Goal: Task Accomplishment & Management: Complete application form

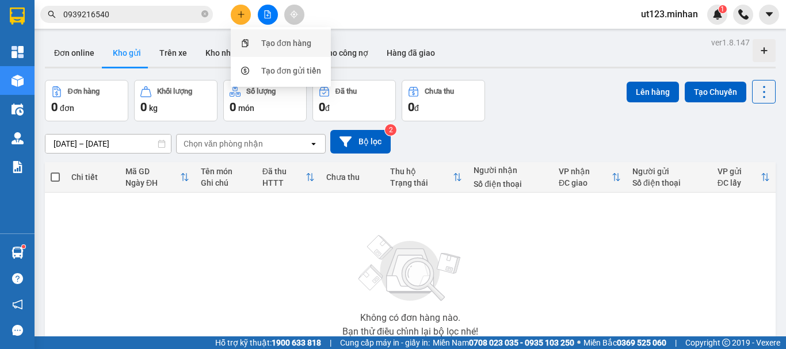
click at [259, 39] on div "Tạo đơn hàng" at bounding box center [281, 43] width 86 height 22
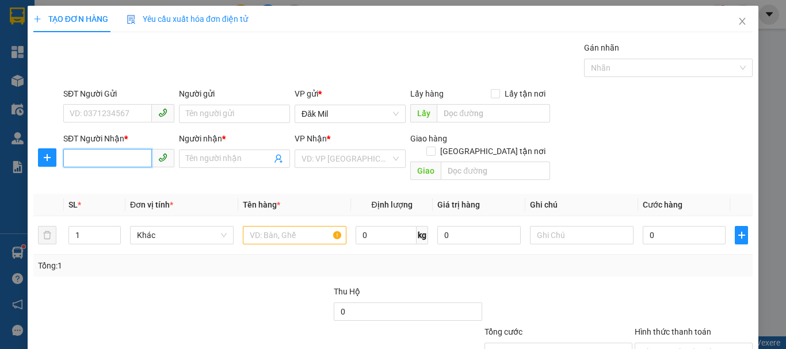
click at [118, 155] on input "SĐT Người Nhận *" at bounding box center [107, 158] width 89 height 18
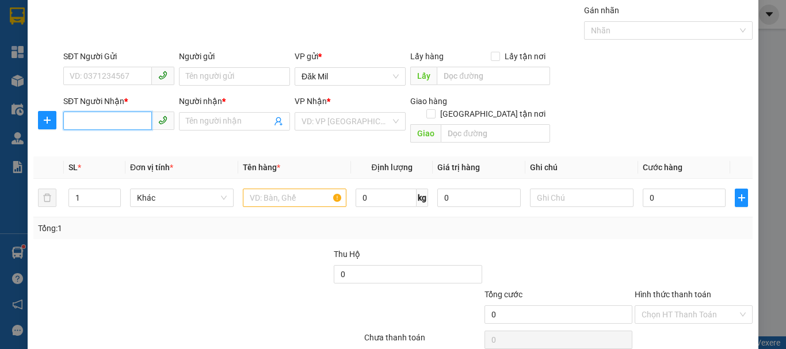
scroll to position [58, 0]
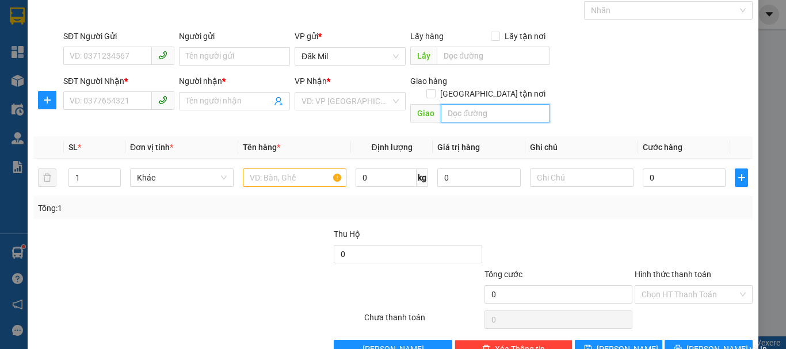
click at [480, 104] on input "text" at bounding box center [495, 113] width 109 height 18
click at [453, 104] on input "số 4 PhạmTrọng Cầu, [GEOGRAPHIC_DATA]" at bounding box center [495, 113] width 109 height 18
drag, startPoint x: 480, startPoint y: 102, endPoint x: 499, endPoint y: 99, distance: 19.3
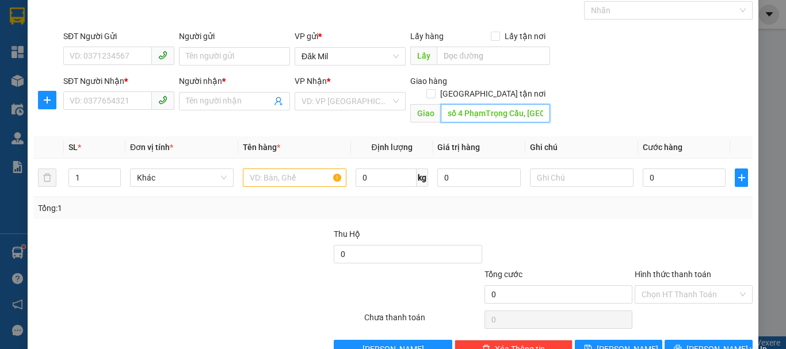
click at [481, 104] on input "số 4 PhạmTrọng Cầu, [GEOGRAPHIC_DATA]" at bounding box center [495, 113] width 109 height 18
type input "số 4 [PERSON_NAME], [GEOGRAPHIC_DATA]"
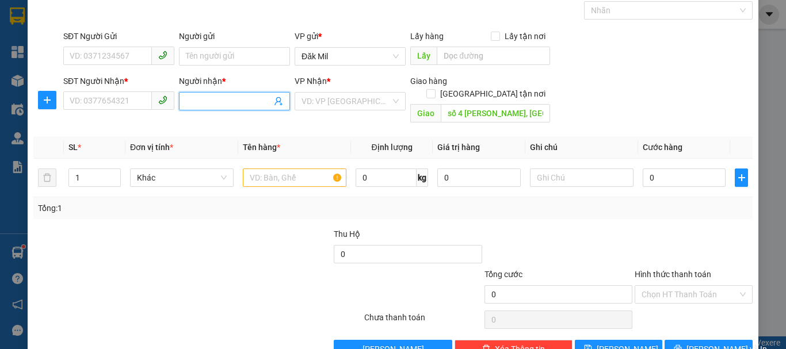
click at [197, 92] on span at bounding box center [234, 101] width 111 height 18
click at [343, 104] on input "search" at bounding box center [346, 101] width 89 height 17
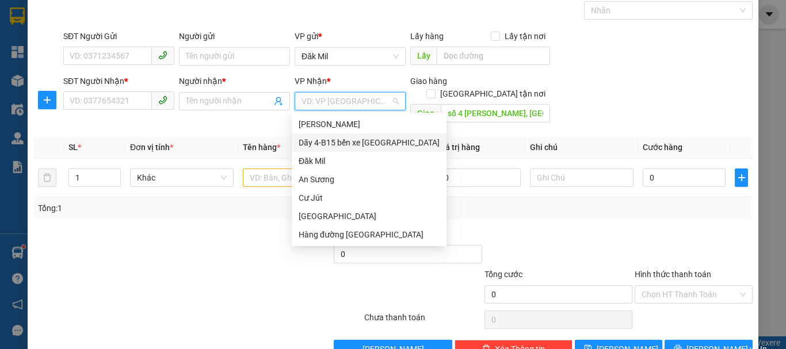
click at [393, 139] on div "Dãy 4-B15 bến xe [GEOGRAPHIC_DATA]" at bounding box center [369, 142] width 141 height 13
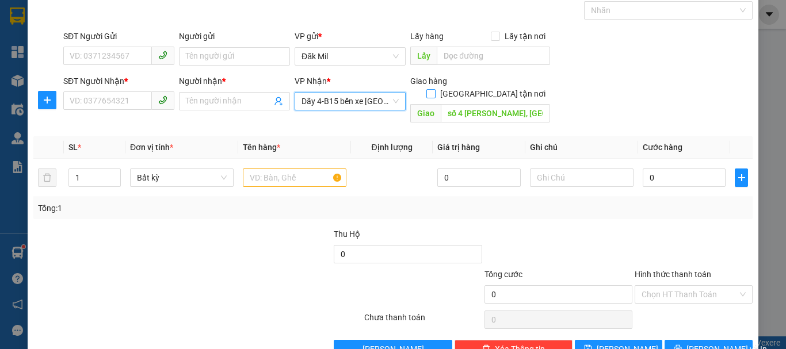
click at [434, 89] on input "[GEOGRAPHIC_DATA] tận nơi" at bounding box center [430, 93] width 8 height 8
checkbox input "true"
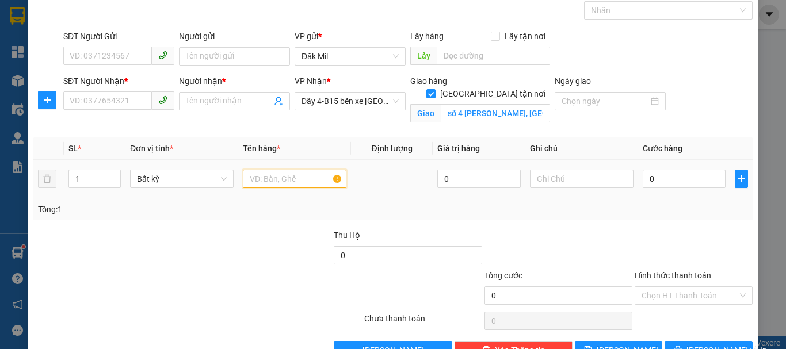
click at [300, 174] on input "text" at bounding box center [295, 179] width 104 height 18
type input "tx"
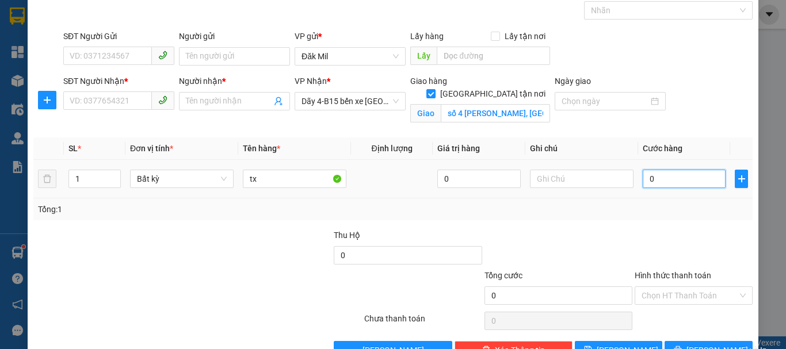
click at [700, 173] on input "0" at bounding box center [684, 179] width 83 height 18
type input "5"
type input "50"
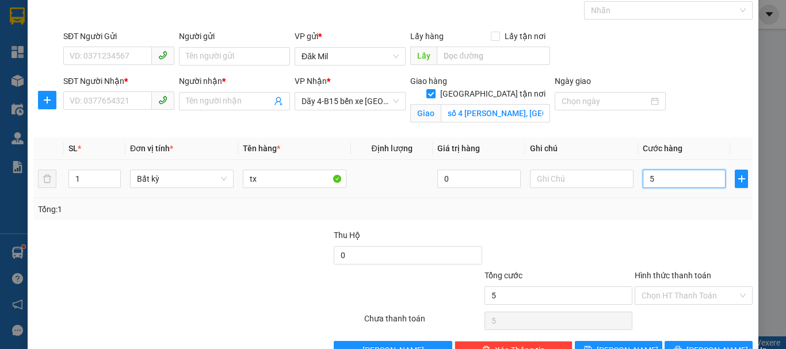
type input "50"
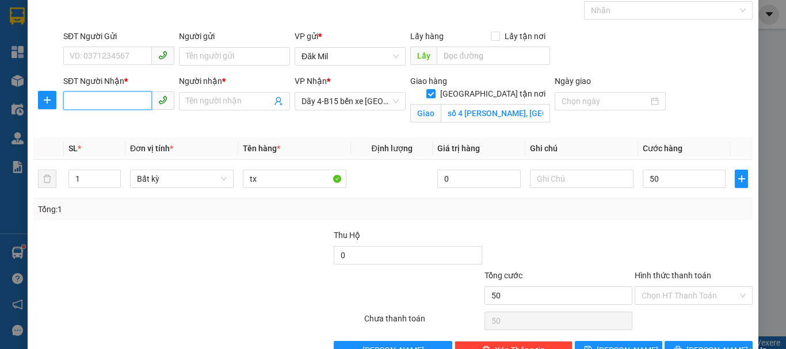
click at [126, 102] on input "SĐT Người Nhận *" at bounding box center [107, 100] width 89 height 18
type input "50.000"
type input "0906170618"
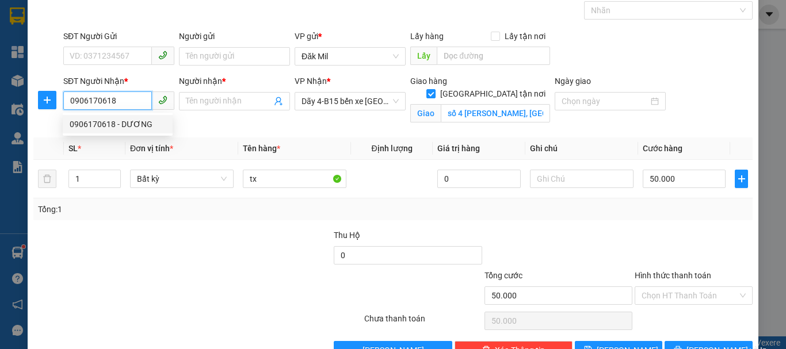
click at [136, 122] on div "0906170618 - DƯƠNG" at bounding box center [118, 124] width 96 height 13
type input "DƯƠNG"
type input "409/88/31 TCH13 P TÂN CHÁNH HIỆP Q12"
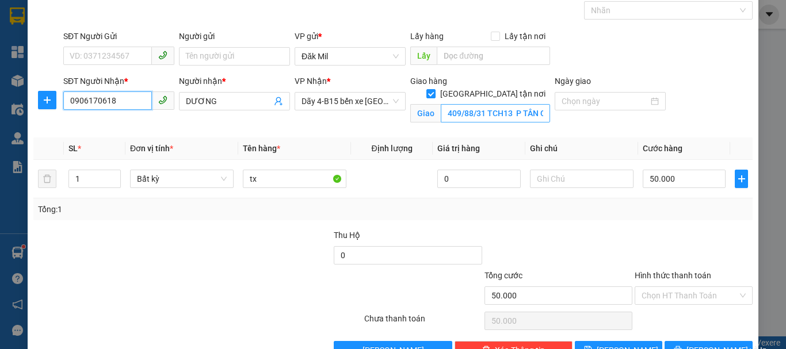
type input "0906170618"
click at [498, 104] on input "409/88/31 TCH13 P TÂN CHÁNH HIỆP Q12" at bounding box center [495, 113] width 109 height 18
type input "4"
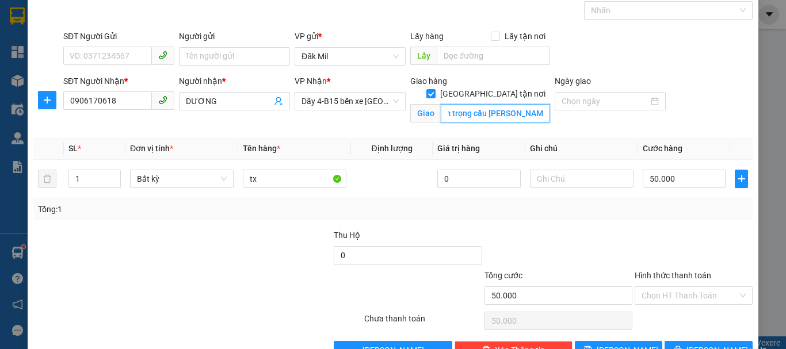
click at [484, 104] on input "số 4 phạm trọng cầu [PERSON_NAME]" at bounding box center [495, 113] width 109 height 18
click at [494, 104] on input "số 4 [PERSON_NAME], [PERSON_NAME]" at bounding box center [495, 113] width 109 height 18
click at [495, 104] on input "số 4 [PERSON_NAME], [PERSON_NAME]" at bounding box center [495, 113] width 109 height 18
type input "số 4 [PERSON_NAME], p.phước long"
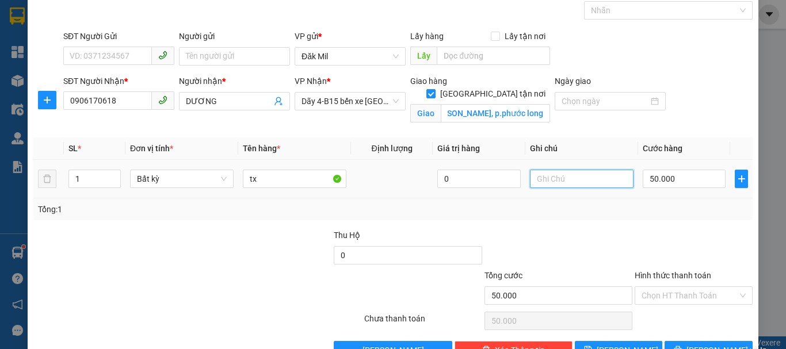
click at [593, 180] on input "text" at bounding box center [582, 179] width 104 height 18
type input "d"
type input "đã thu 100k book ship"
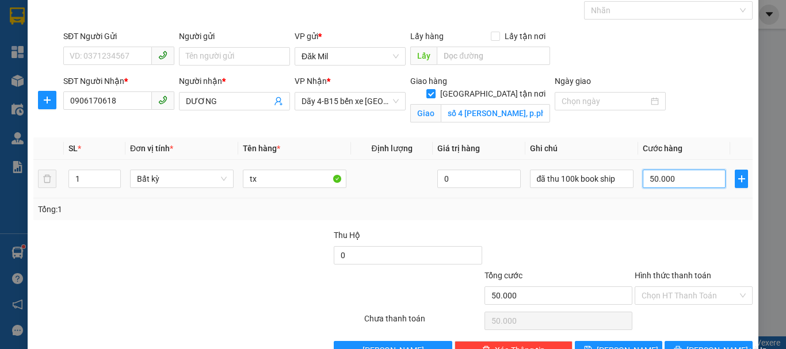
click at [656, 178] on input "50.000" at bounding box center [684, 179] width 83 height 18
type input "1"
type input "15"
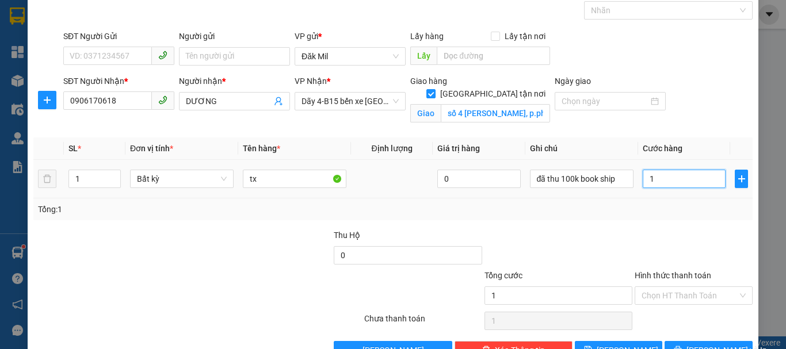
type input "15"
type input "150"
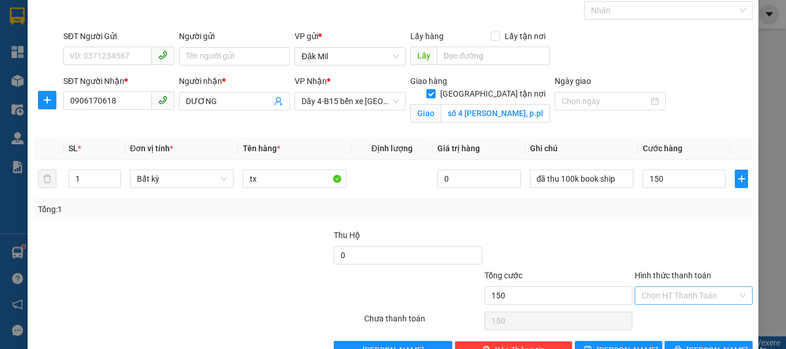
type input "150.000"
click at [688, 288] on input "Hình thức thanh toán" at bounding box center [690, 295] width 96 height 17
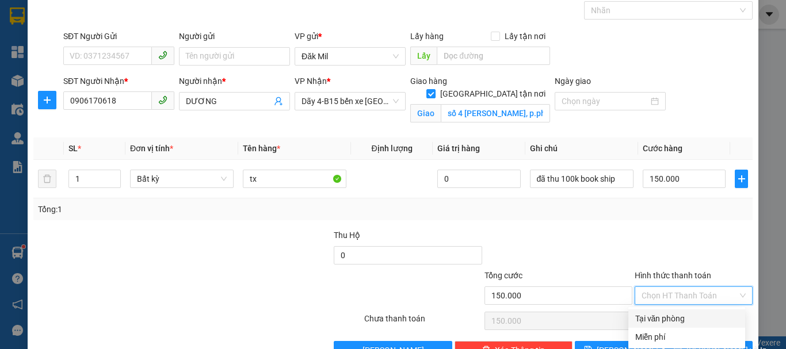
click at [667, 325] on div "Tại văn phòng" at bounding box center [686, 318] width 103 height 13
type input "0"
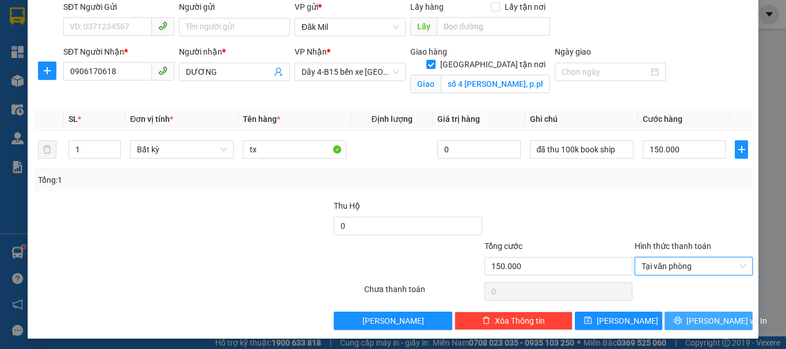
scroll to position [90, 0]
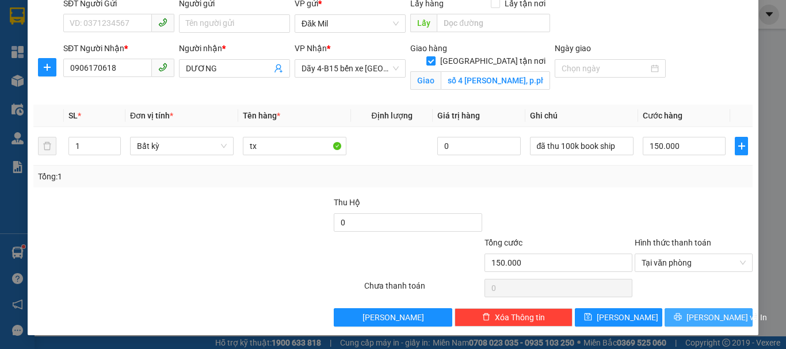
click at [679, 322] on span "printer" at bounding box center [678, 317] width 8 height 9
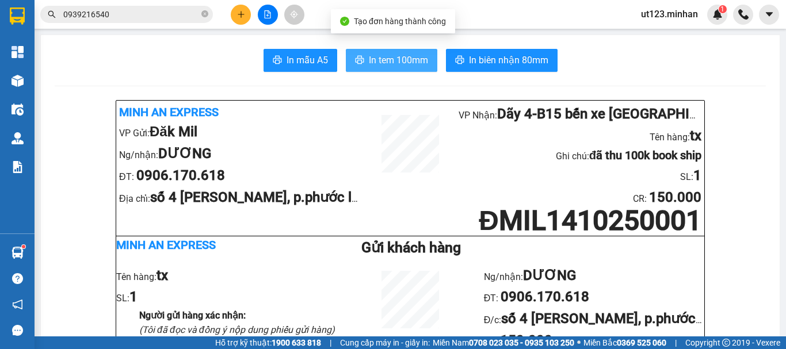
drag, startPoint x: 407, startPoint y: 56, endPoint x: 475, endPoint y: 186, distance: 146.7
click at [407, 56] on span "In tem 100mm" at bounding box center [398, 60] width 59 height 14
click at [402, 56] on span "In tem 100mm" at bounding box center [398, 60] width 59 height 14
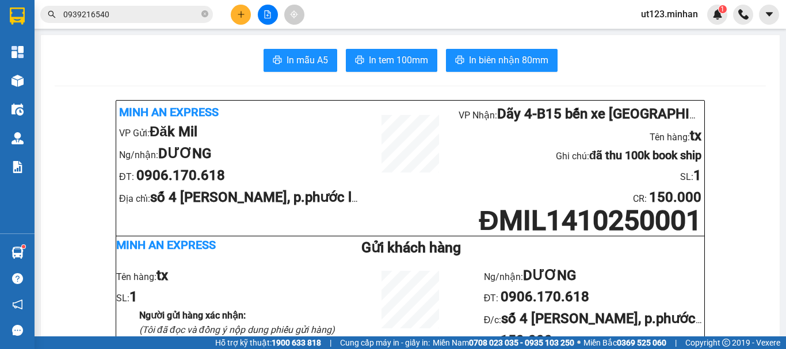
click at [119, 12] on input "0939216540" at bounding box center [131, 14] width 136 height 13
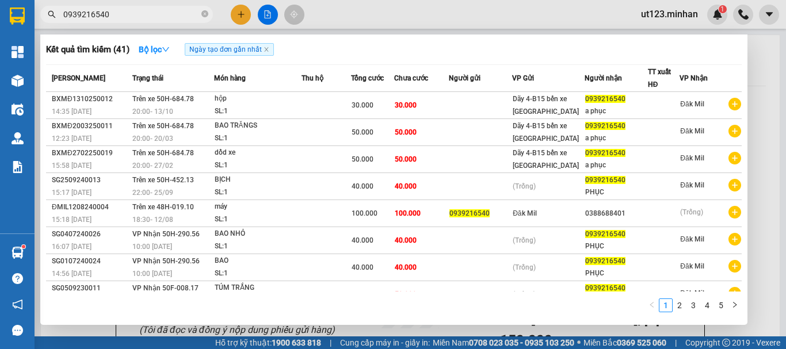
click at [115, 9] on input "0939216540" at bounding box center [131, 14] width 136 height 13
click at [116, 9] on input "0939216540" at bounding box center [131, 14] width 136 height 13
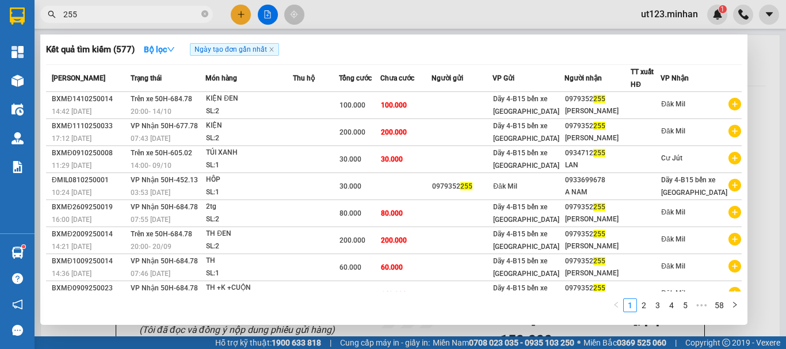
type input "255"
click at [235, 15] on div at bounding box center [393, 174] width 786 height 349
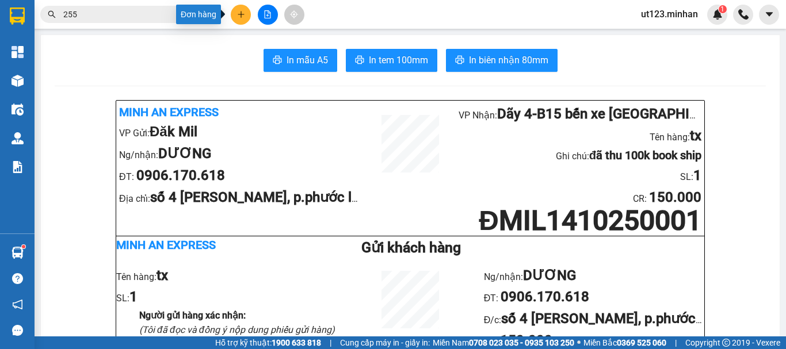
click at [246, 17] on button at bounding box center [241, 15] width 20 height 20
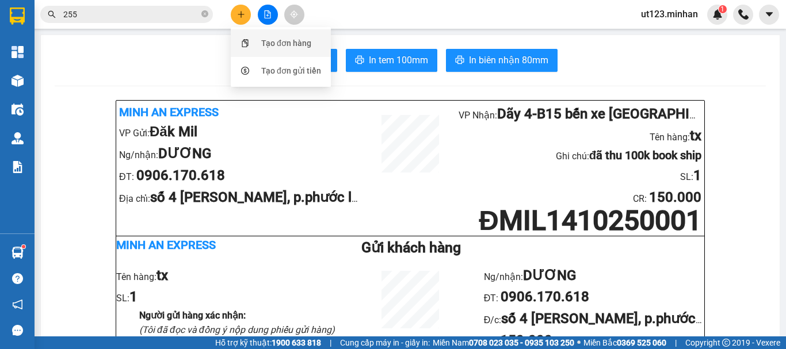
click at [277, 39] on div "Tạo đơn hàng" at bounding box center [286, 43] width 50 height 13
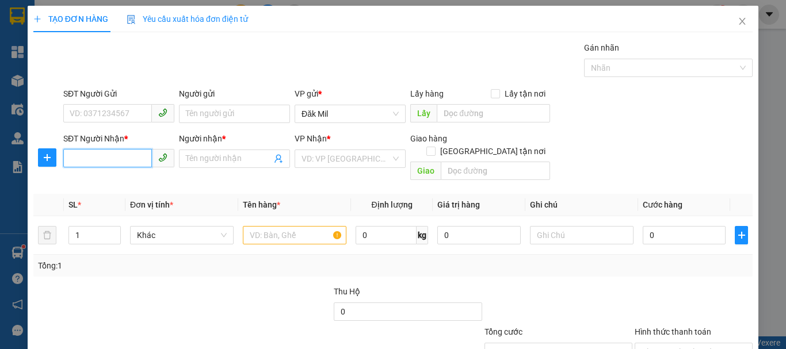
click at [104, 151] on input "SĐT Người Nhận *" at bounding box center [107, 158] width 89 height 18
click at [118, 161] on input "094" at bounding box center [107, 158] width 89 height 18
type input "0945899831"
click at [135, 182] on div "0945899831 - TOÀN" at bounding box center [118, 181] width 96 height 13
type input "TOÀN"
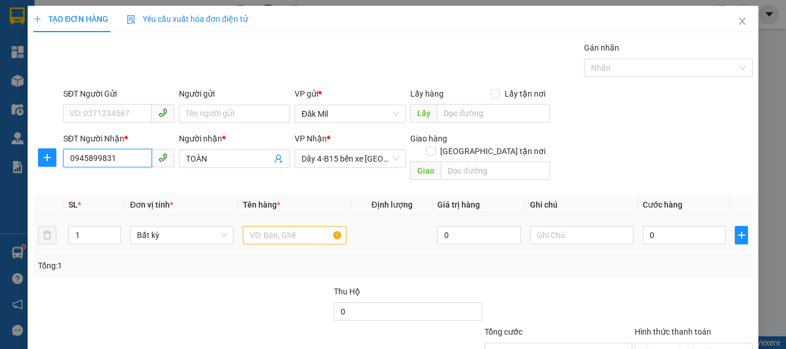
type input "0945899831"
click at [313, 226] on input "text" at bounding box center [295, 235] width 104 height 18
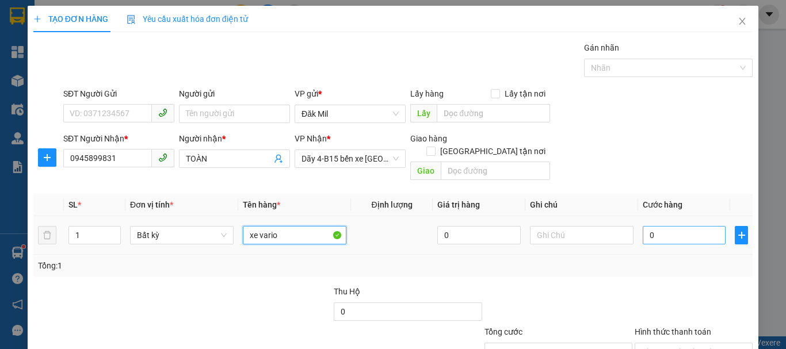
type input "xe vario"
click at [679, 226] on input "0" at bounding box center [684, 235] width 83 height 18
type input "3"
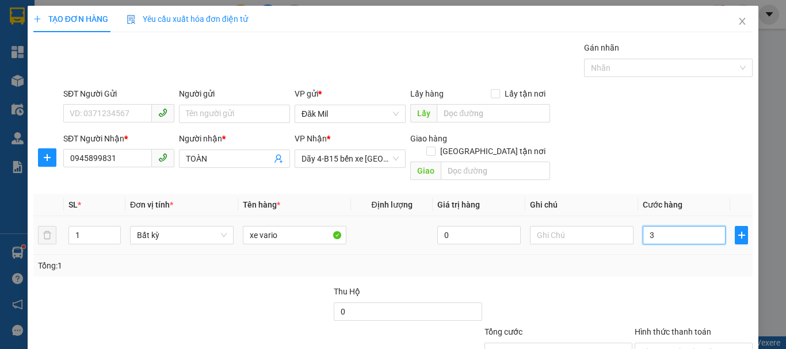
type input "35"
type input "350"
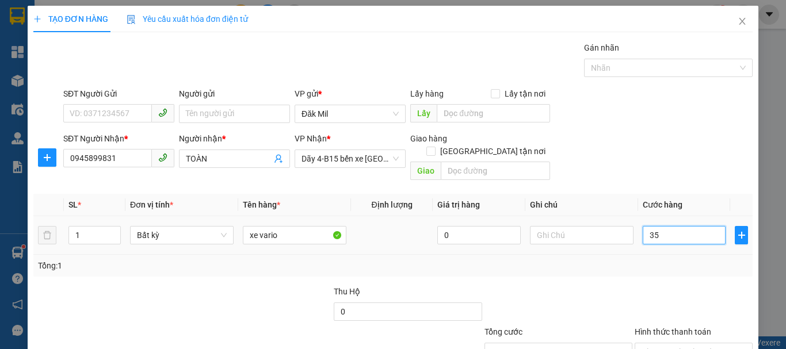
type input "350"
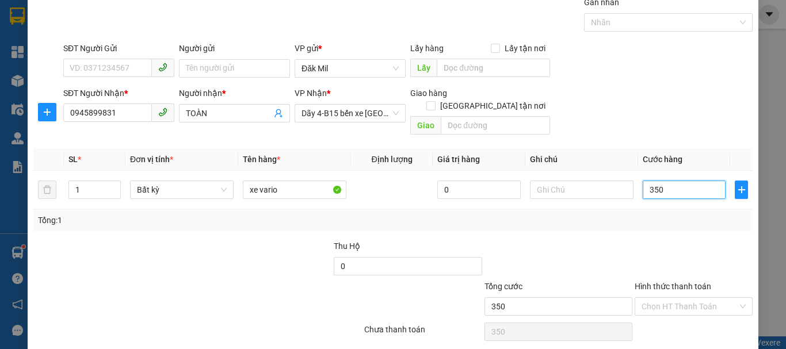
scroll to position [77, 0]
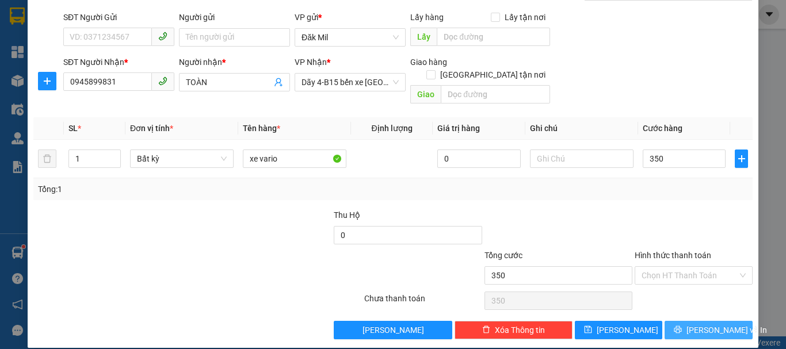
type input "350.000"
click at [703, 324] on span "[PERSON_NAME] và In" at bounding box center [726, 330] width 81 height 13
